Goal: Find specific page/section: Find specific page/section

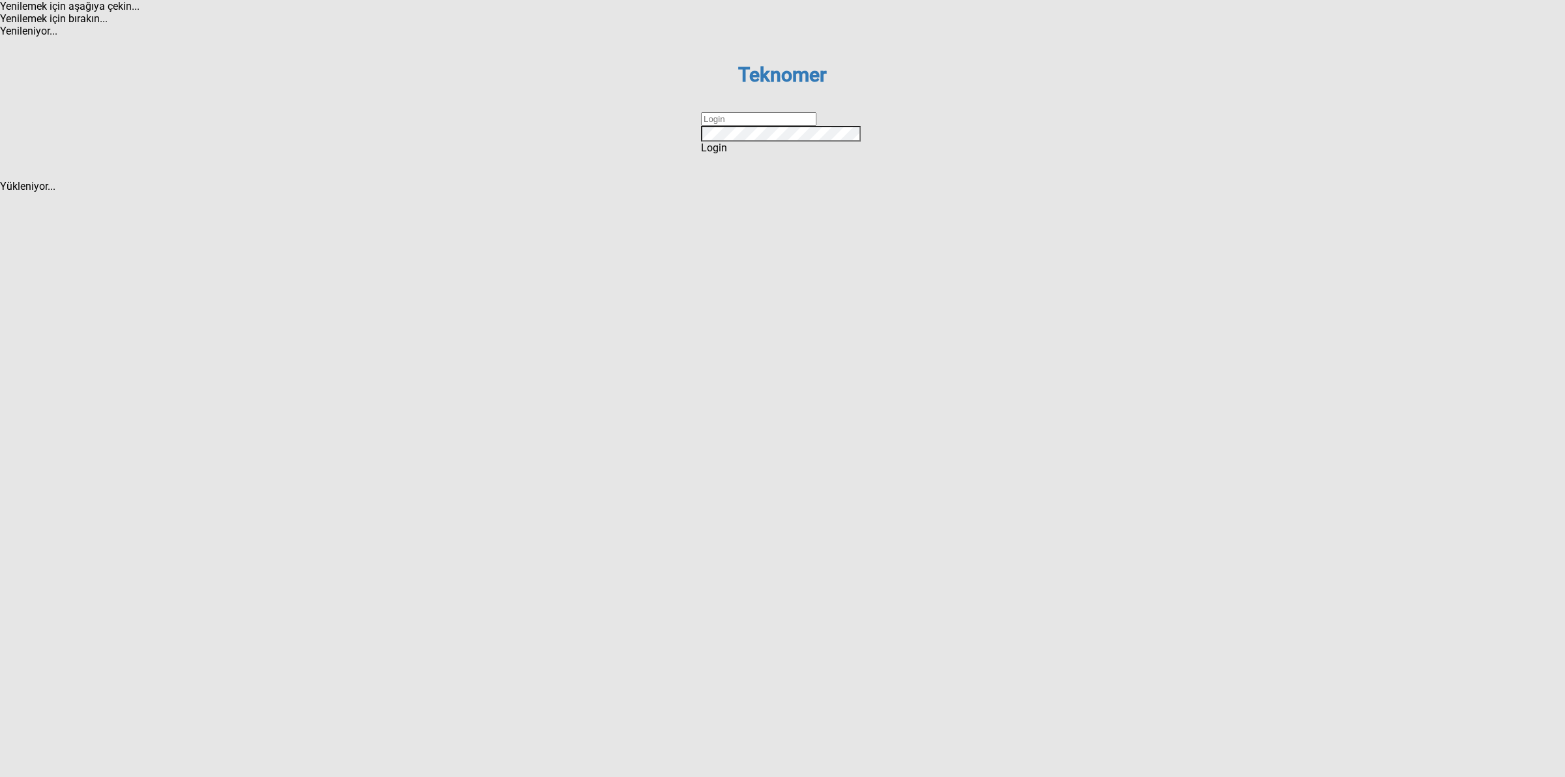
click at [800, 154] on dx-validation-group "Teknomer Sign In to your account Remember me Login Forgot password ? Create an …" at bounding box center [782, 108] width 163 height 91
drag, startPoint x: 810, startPoint y: 393, endPoint x: 811, endPoint y: 400, distance: 7.2
click at [810, 126] on input "text" at bounding box center [758, 119] width 115 height 14
type input "DİZEM"
click at [766, 154] on div "Login" at bounding box center [782, 148] width 163 height 12
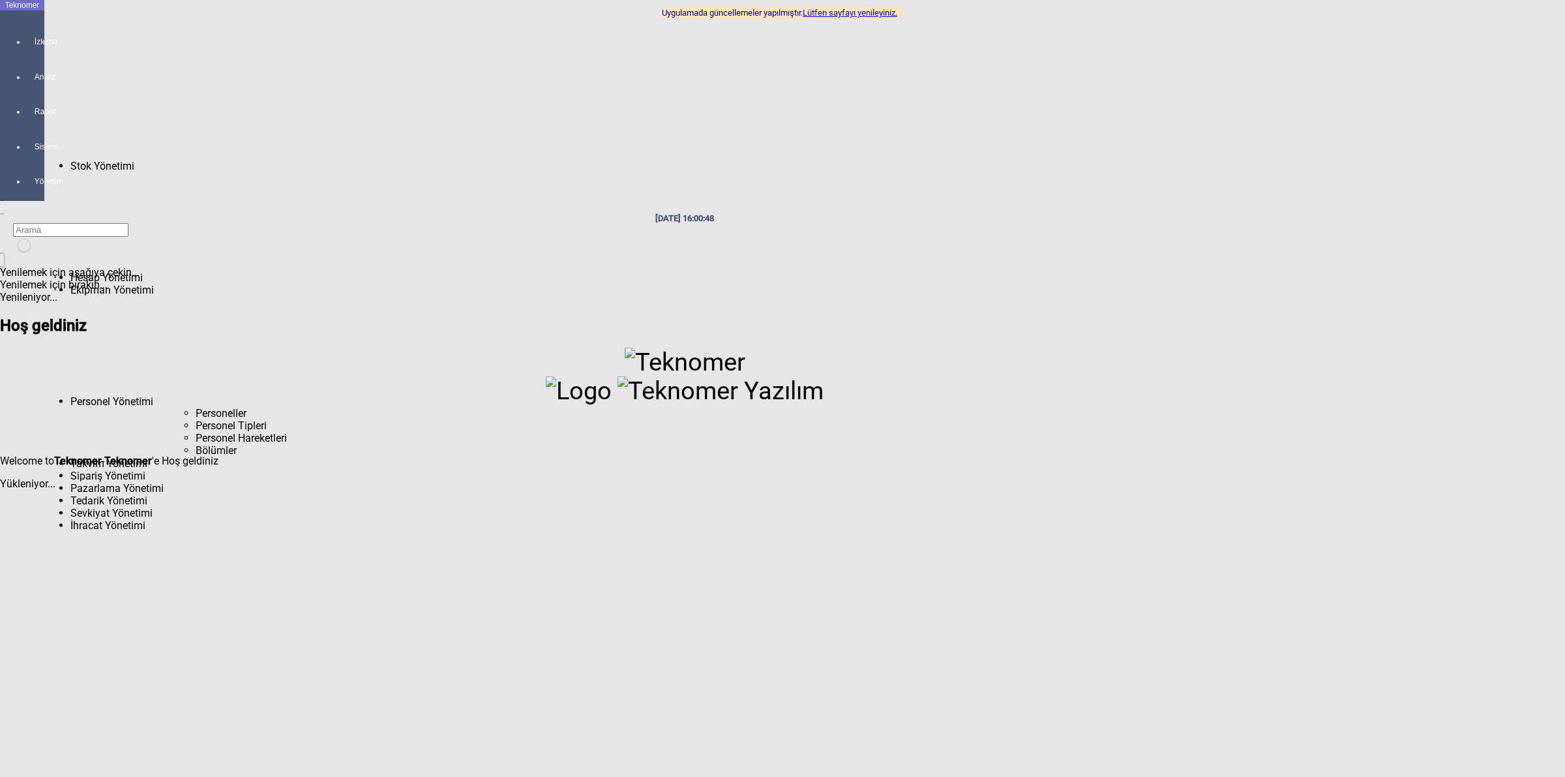
click at [196, 407] on span "Personeller" at bounding box center [221, 413] width 51 height 12
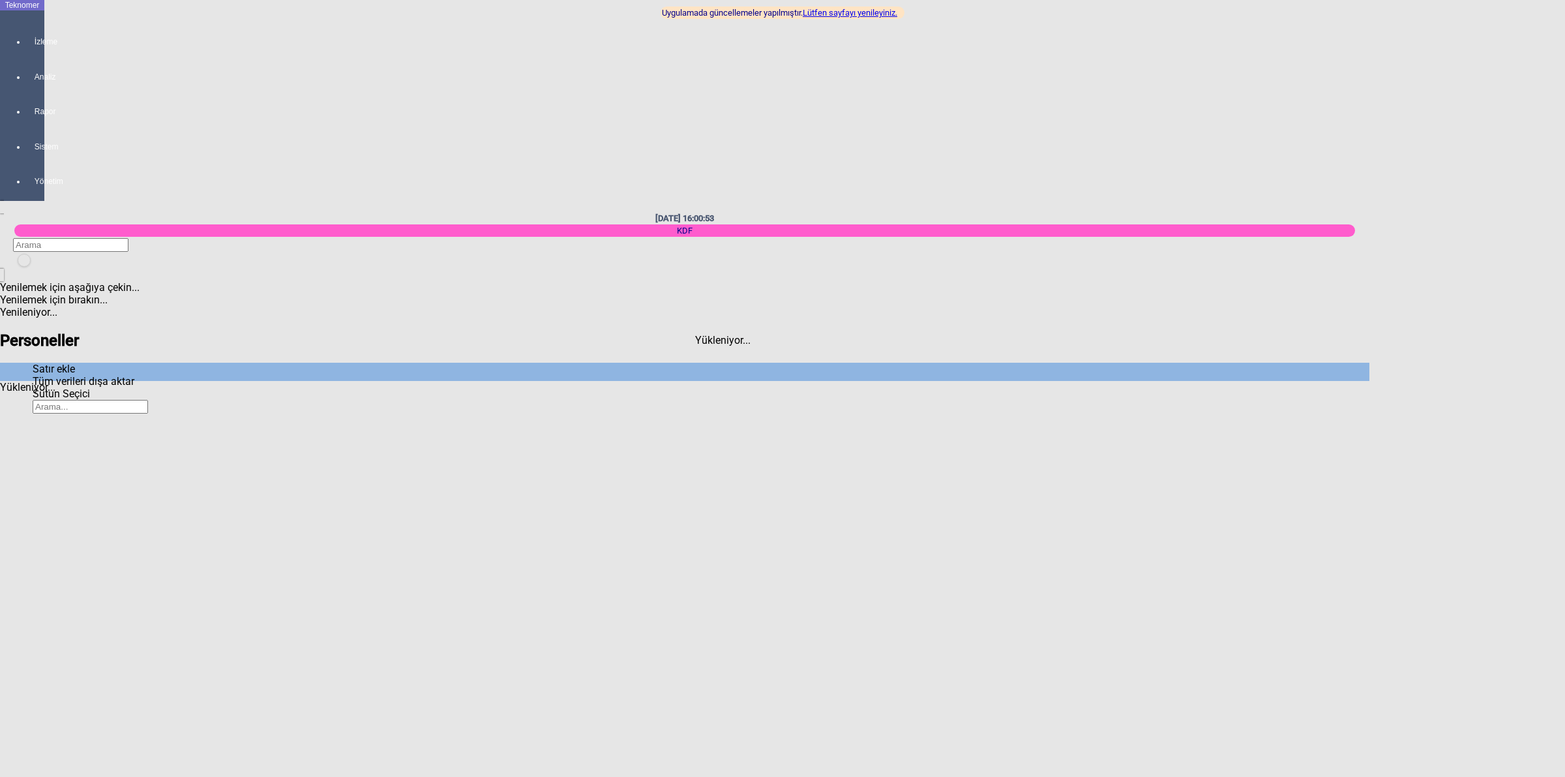
click at [867, 16] on link "Lütfen sayfayı yenileyiniz." at bounding box center [850, 13] width 95 height 10
